Goal: Information Seeking & Learning: Understand process/instructions

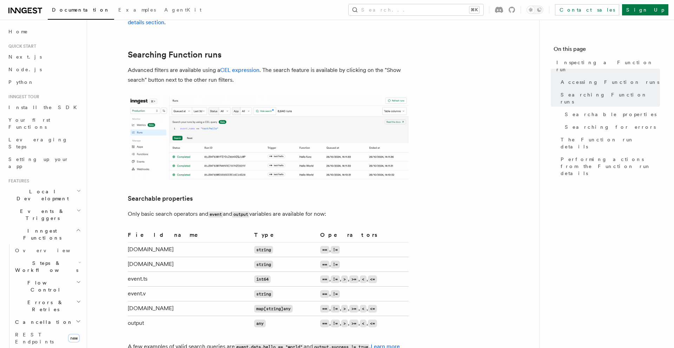
scroll to position [340, 0]
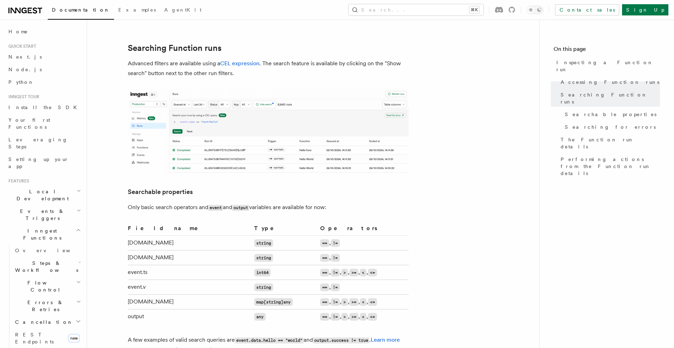
click at [320, 239] on code "==" at bounding box center [324, 243] width 9 height 8
click at [320, 254] on code "==" at bounding box center [324, 258] width 9 height 8
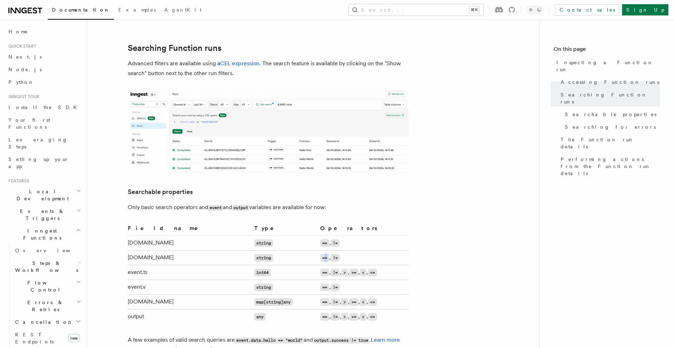
click at [320, 254] on code "==" at bounding box center [324, 258] width 9 height 8
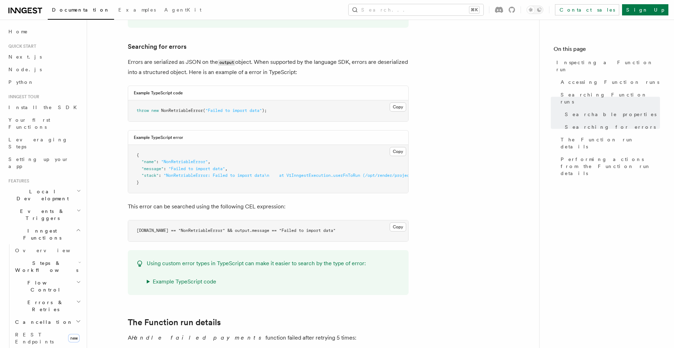
scroll to position [719, 0]
